Goal: Information Seeking & Learning: Understand process/instructions

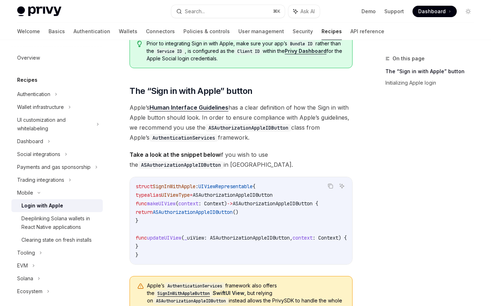
scroll to position [120, 0]
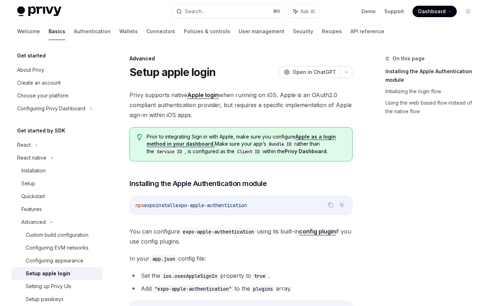
scroll to position [59, 0]
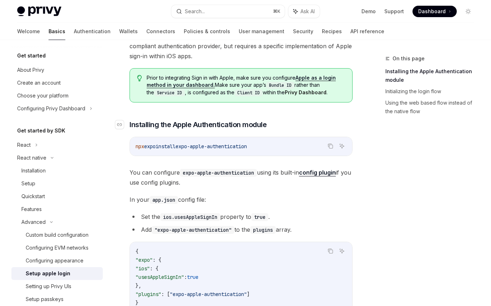
click at [263, 125] on span "Installing the Apple Authentication module" at bounding box center [198, 125] width 137 height 10
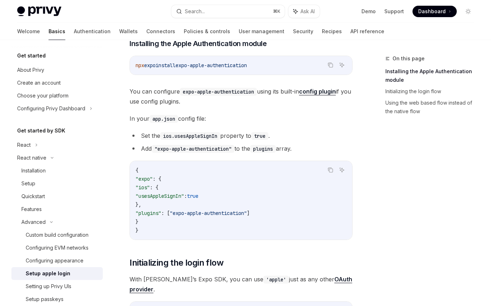
scroll to position [152, 0]
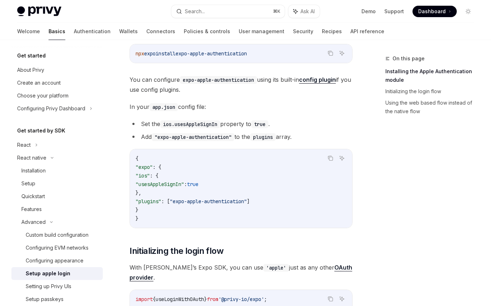
click at [395, 202] on div "On this page Installing the Apple Authentication module Initializing the login …" at bounding box center [425, 180] width 109 height 252
click at [184, 184] on span ""usesAppleSignIn"" at bounding box center [160, 184] width 49 height 6
click at [224, 182] on code "{ "expo" : { "ios" : { "usesAppleSignIn" : true }, "plugins" : [ "expo-apple-au…" at bounding box center [241, 188] width 211 height 69
click at [164, 185] on span ""usesAppleSignIn"" at bounding box center [160, 184] width 49 height 6
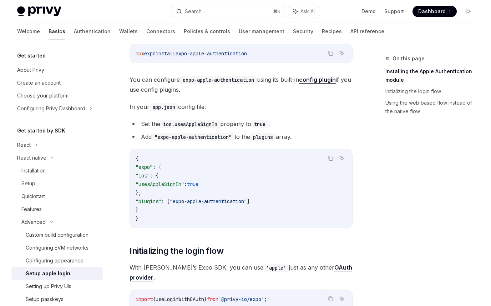
click at [164, 185] on span ""usesAppleSignIn"" at bounding box center [160, 184] width 49 height 6
copy span "usesAppleSignIn"
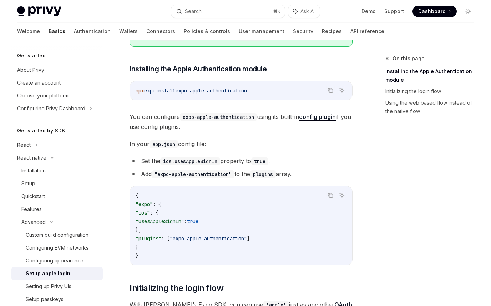
copy span "usesAppleSignIn"
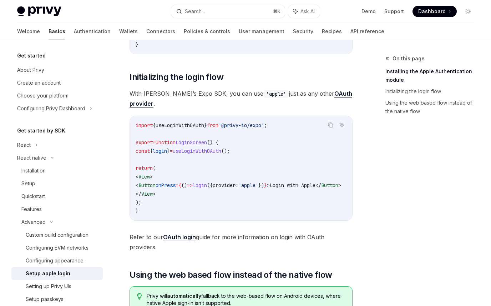
scroll to position [331, 0]
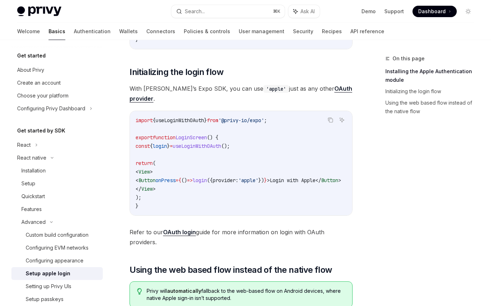
click at [167, 143] on span "login" at bounding box center [160, 146] width 14 height 6
copy span "login"
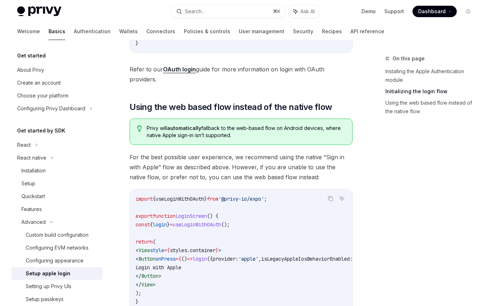
scroll to position [475, 0]
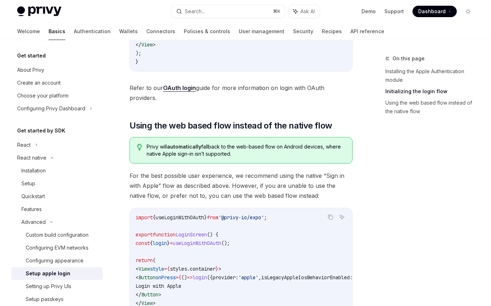
click at [271, 171] on span "For the best possible user experience, we recommend using the native “Sign in w…" at bounding box center [241, 186] width 223 height 30
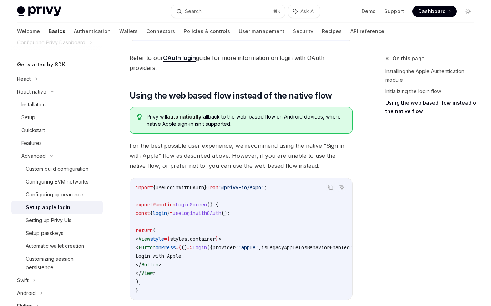
scroll to position [482, 0]
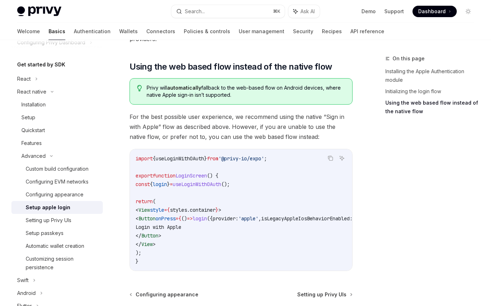
scroll to position [552, 0]
